Goal: Information Seeking & Learning: Learn about a topic

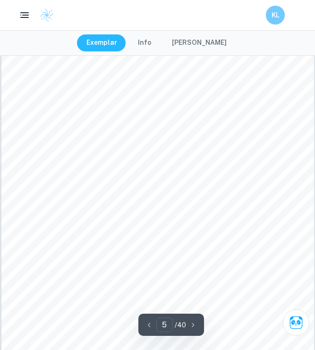
scroll to position [1962, 0]
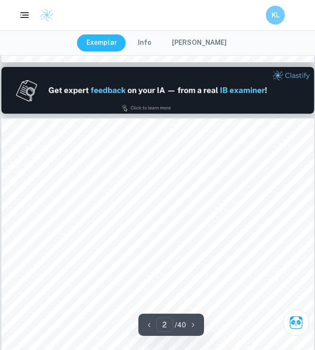
type input "1"
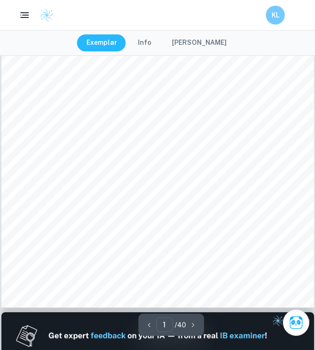
scroll to position [136, 0]
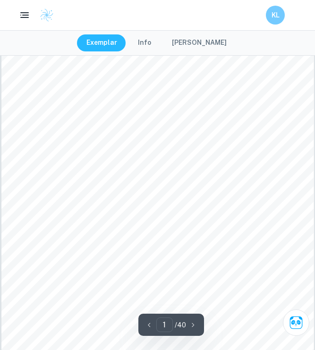
click at [193, 43] on button "[PERSON_NAME]" at bounding box center [199, 42] width 74 height 17
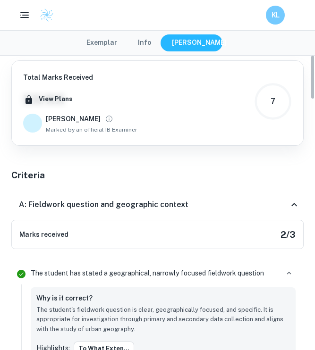
scroll to position [0, 0]
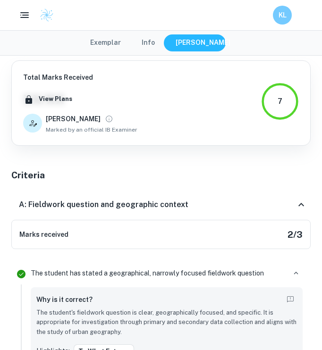
click at [123, 43] on button "Exemplar" at bounding box center [106, 42] width 50 height 17
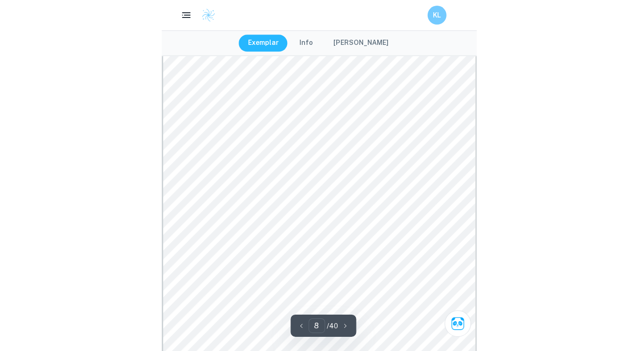
scroll to position [3236, 0]
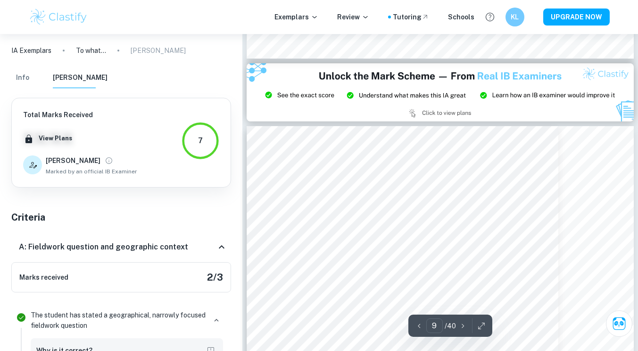
type input "8"
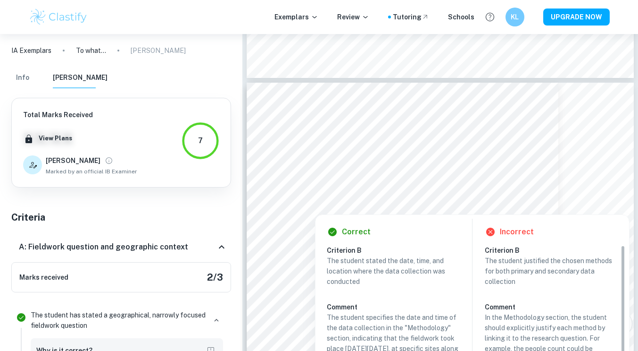
scroll to position [3994, 0]
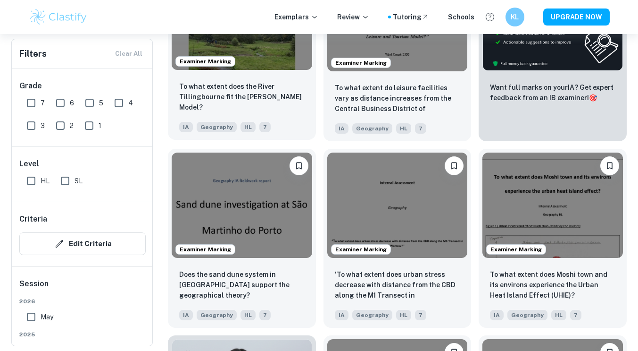
scroll to position [383, 0]
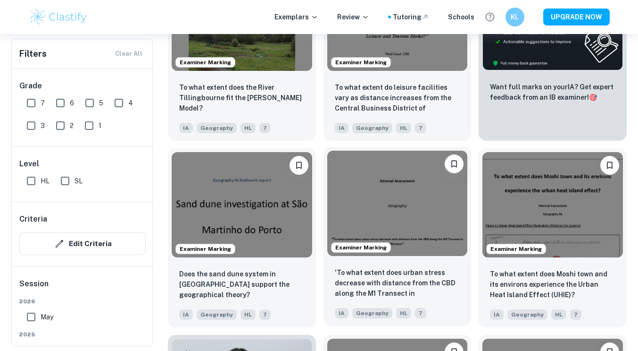
click at [434, 200] on img at bounding box center [397, 203] width 141 height 105
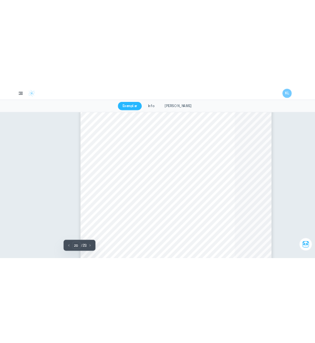
scroll to position [8732, 0]
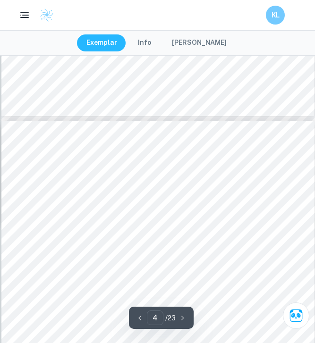
type input "5"
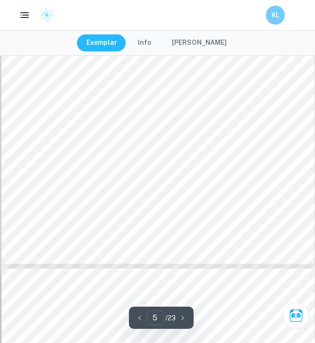
scroll to position [2018, 0]
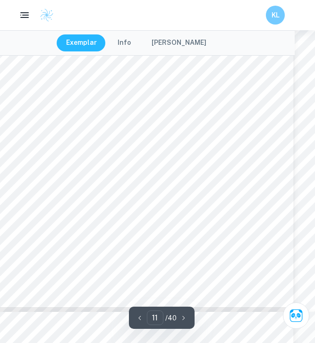
scroll to position [4784, 0]
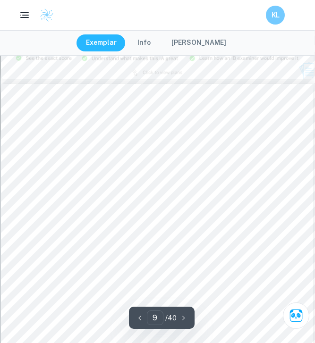
type input "8"
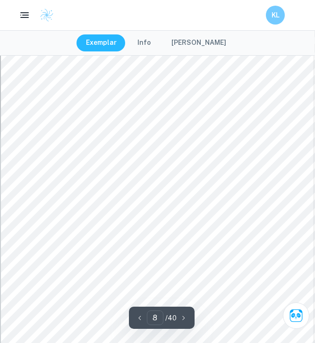
scroll to position [3222, 0]
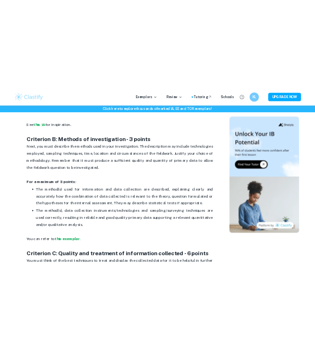
scroll to position [707, 0]
